Goal: Information Seeking & Learning: Learn about a topic

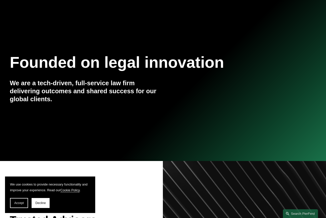
scroll to position [17, 0]
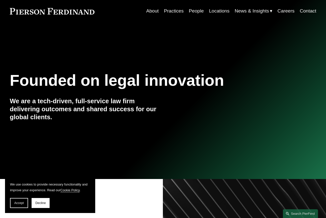
click at [194, 11] on link "People" at bounding box center [196, 11] width 15 height 10
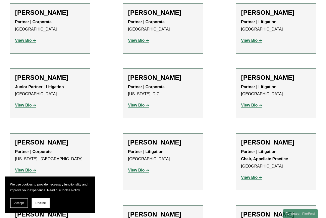
scroll to position [6075, 0]
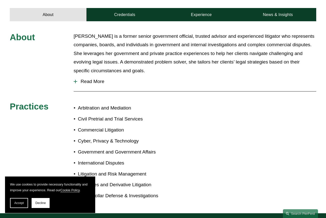
scroll to position [175, 0]
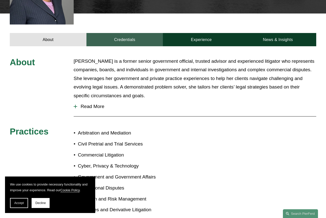
click at [129, 33] on link "Credentials" at bounding box center [124, 39] width 77 height 13
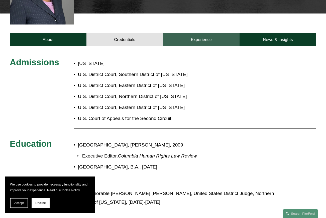
click at [198, 35] on link "Experience" at bounding box center [201, 39] width 77 height 13
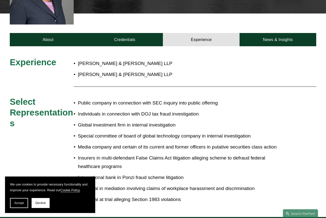
scroll to position [200, 0]
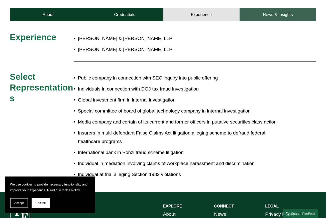
click at [265, 8] on link "News & Insights" at bounding box center [277, 14] width 77 height 13
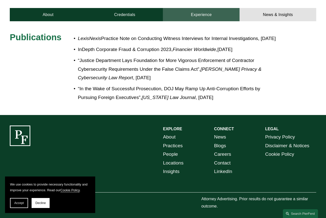
click at [203, 8] on link "Experience" at bounding box center [201, 14] width 77 height 13
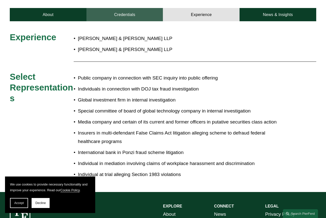
click at [132, 8] on link "Credentials" at bounding box center [124, 14] width 77 height 13
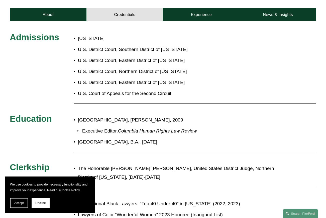
scroll to position [175, 0]
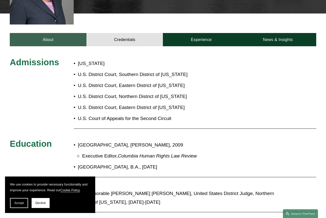
click at [50, 34] on link "About" at bounding box center [48, 39] width 77 height 13
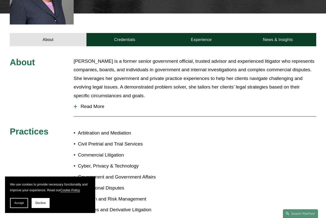
click at [72, 97] on div "About Alicia is a former senior government official, trusted advisor and experi…" at bounding box center [163, 142] width 326 height 171
click at [75, 105] on div at bounding box center [75, 107] width 1 height 4
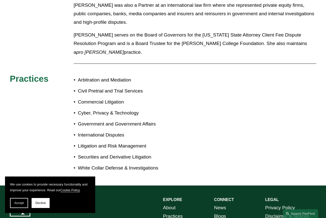
scroll to position [500, 0]
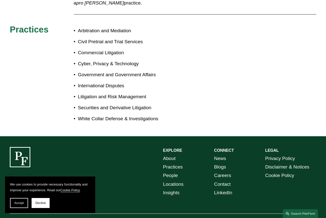
click at [171, 155] on link "About" at bounding box center [169, 159] width 13 height 9
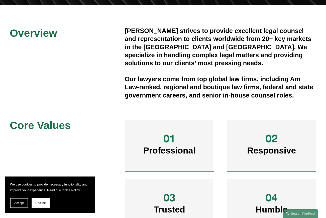
scroll to position [100, 0]
